Goal: Book appointment/travel/reservation

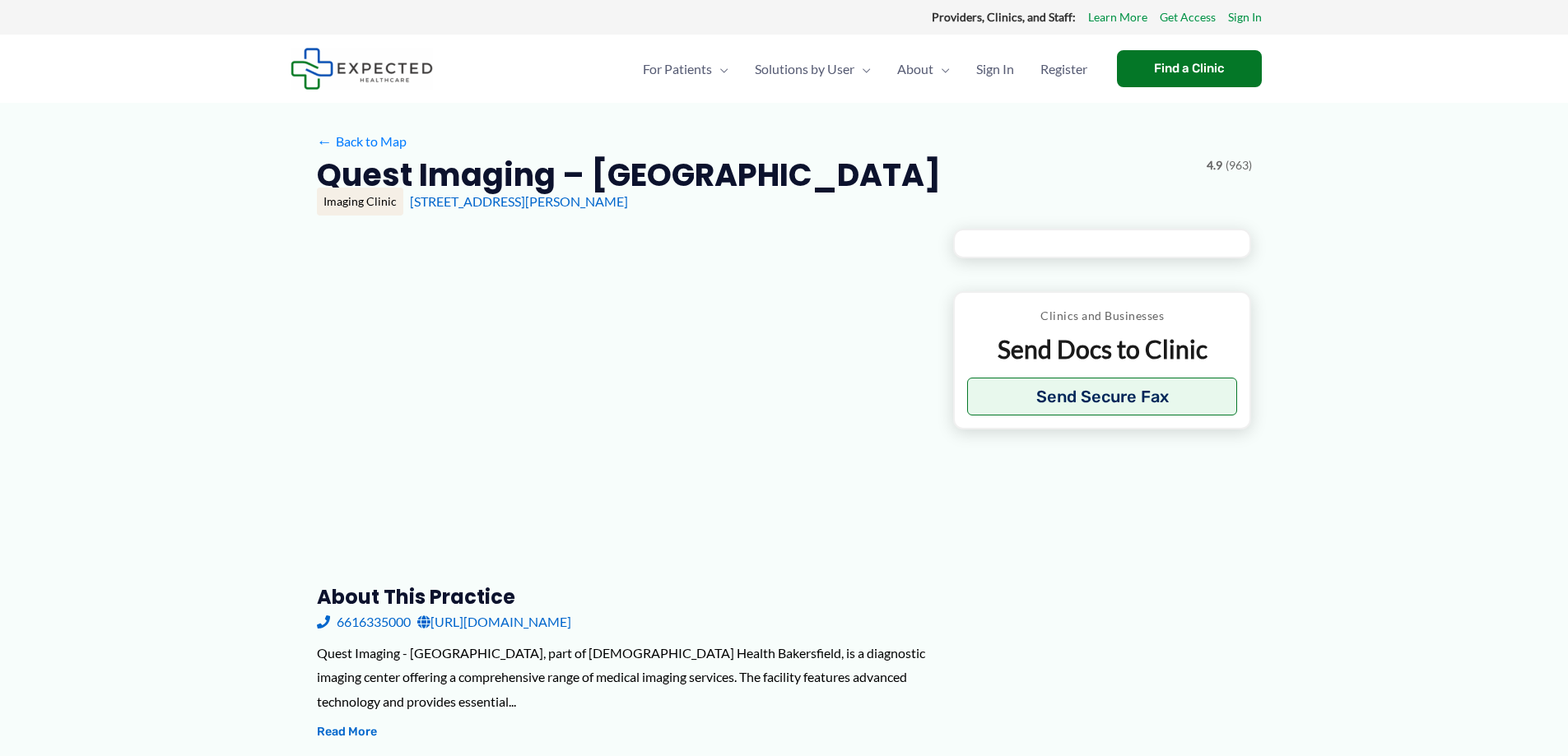
type input "**********"
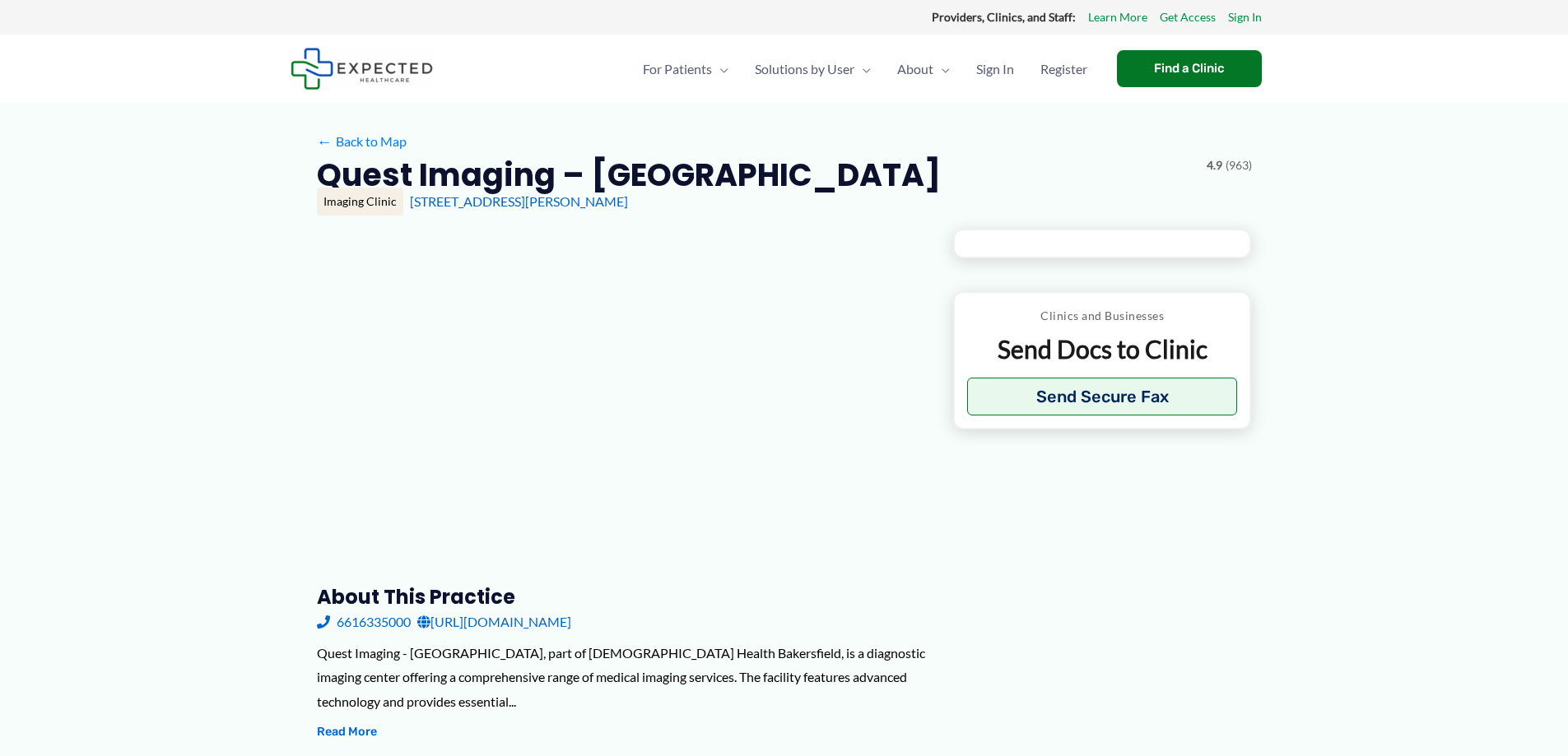
type input "**********"
type input "***"
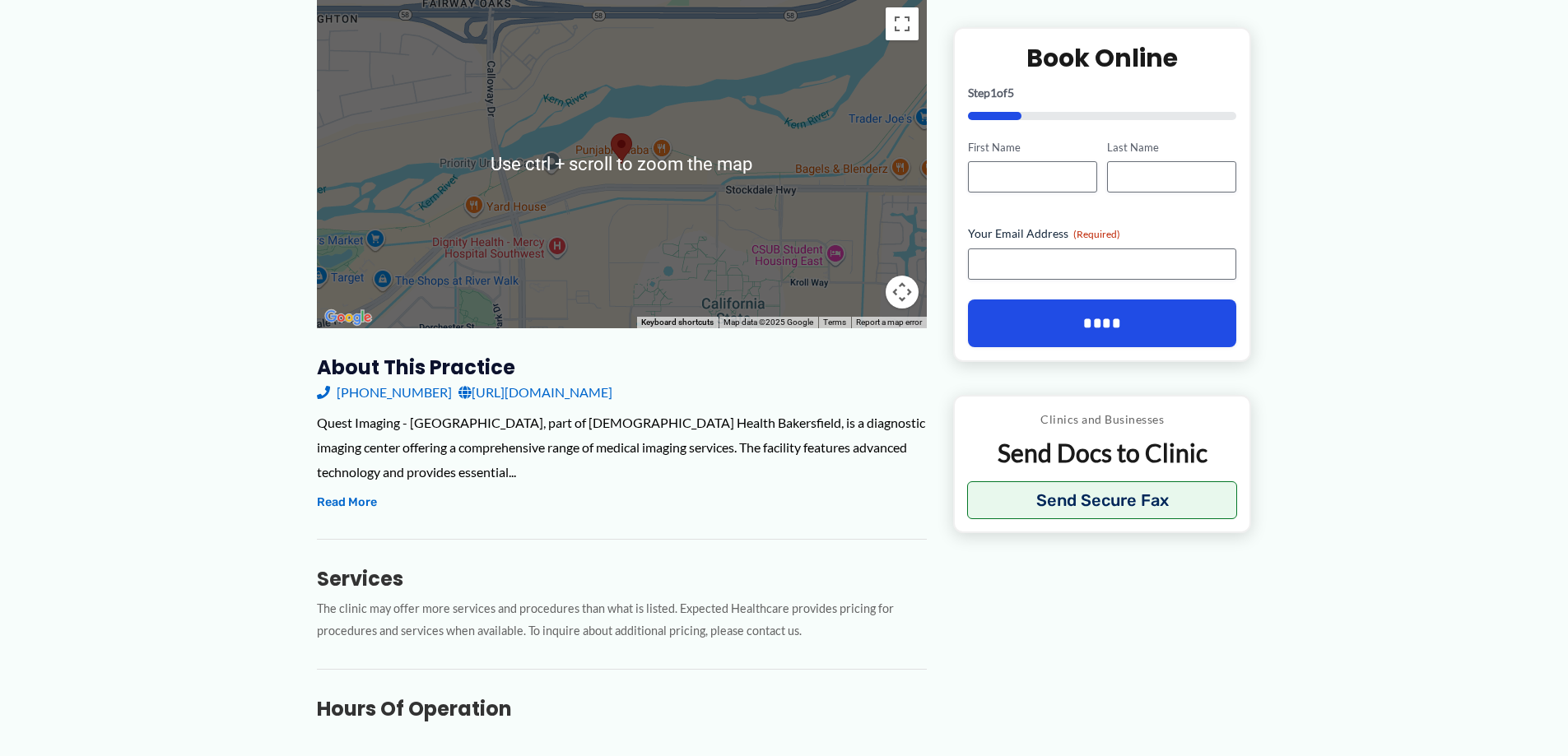
scroll to position [247, 0]
